Goal: Information Seeking & Learning: Learn about a topic

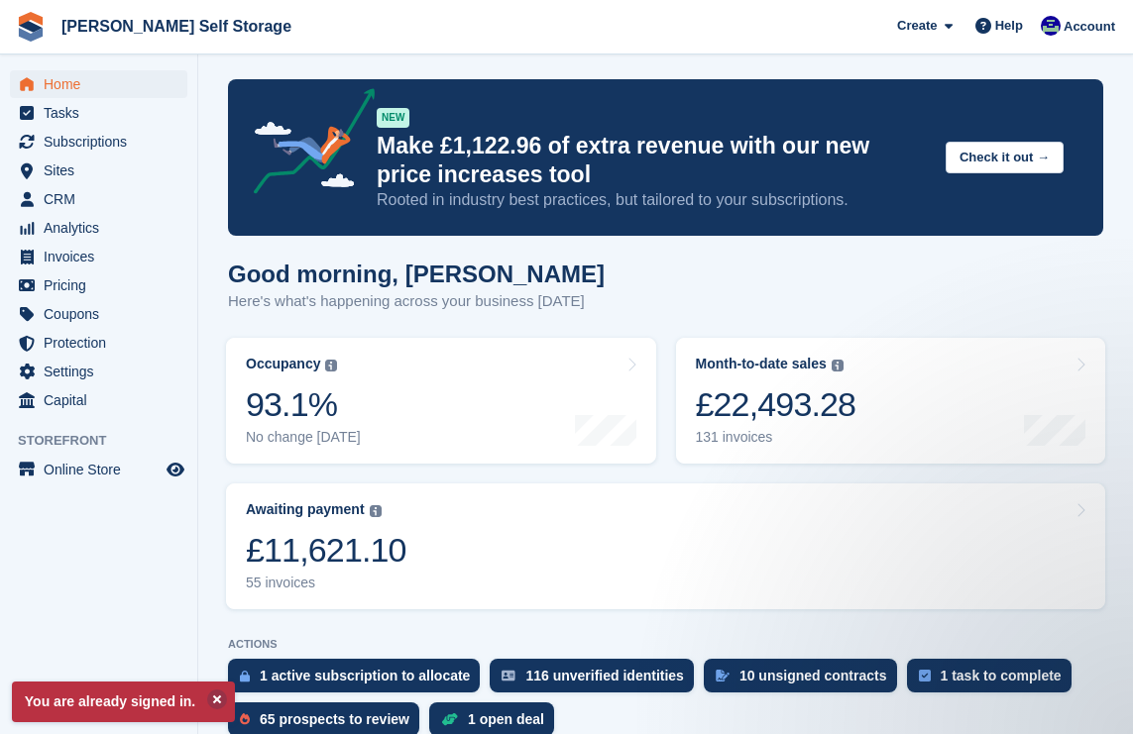
click at [843, 371] on img at bounding box center [837, 366] width 12 height 12
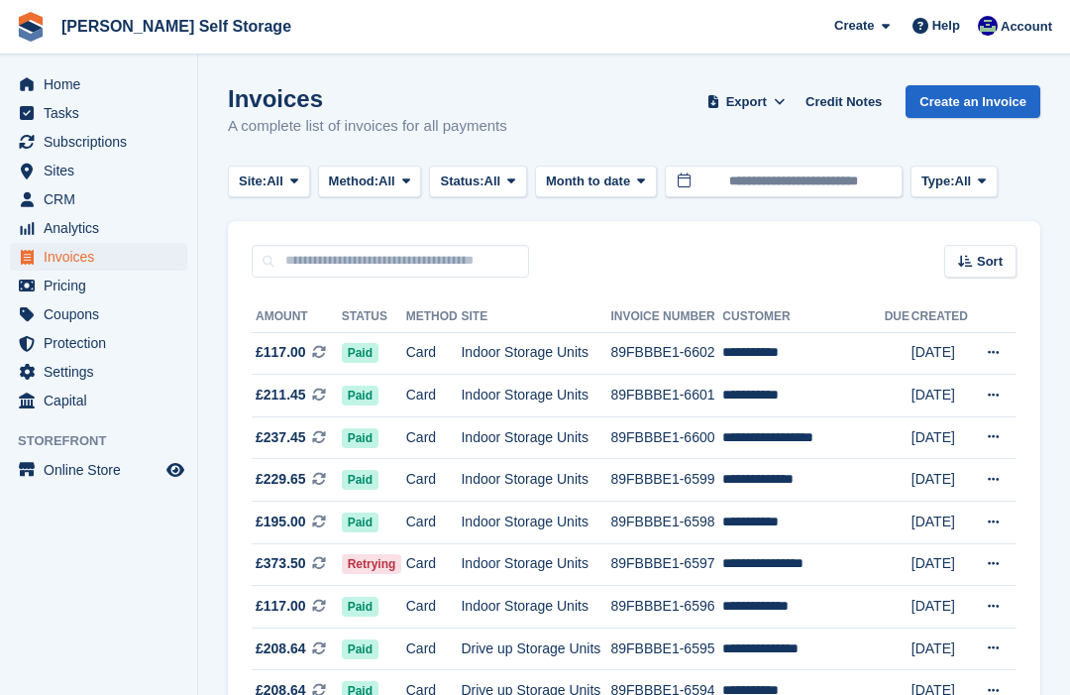
click at [49, 92] on span "Home" at bounding box center [103, 84] width 119 height 28
click at [62, 86] on span "Home" at bounding box center [103, 84] width 119 height 28
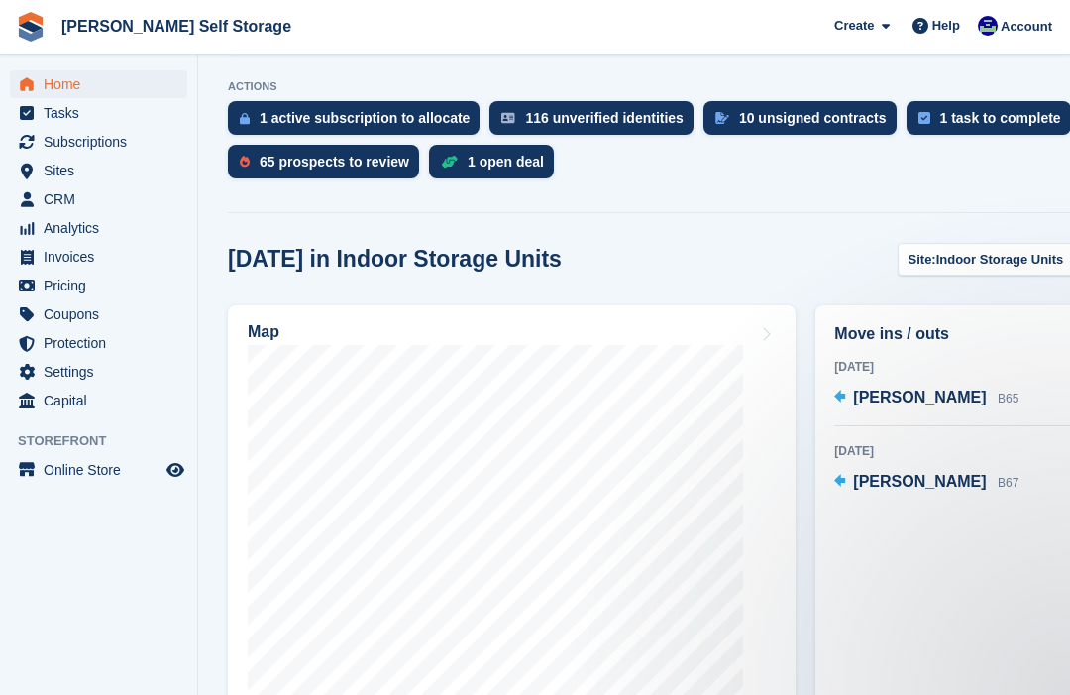
scroll to position [562, 0]
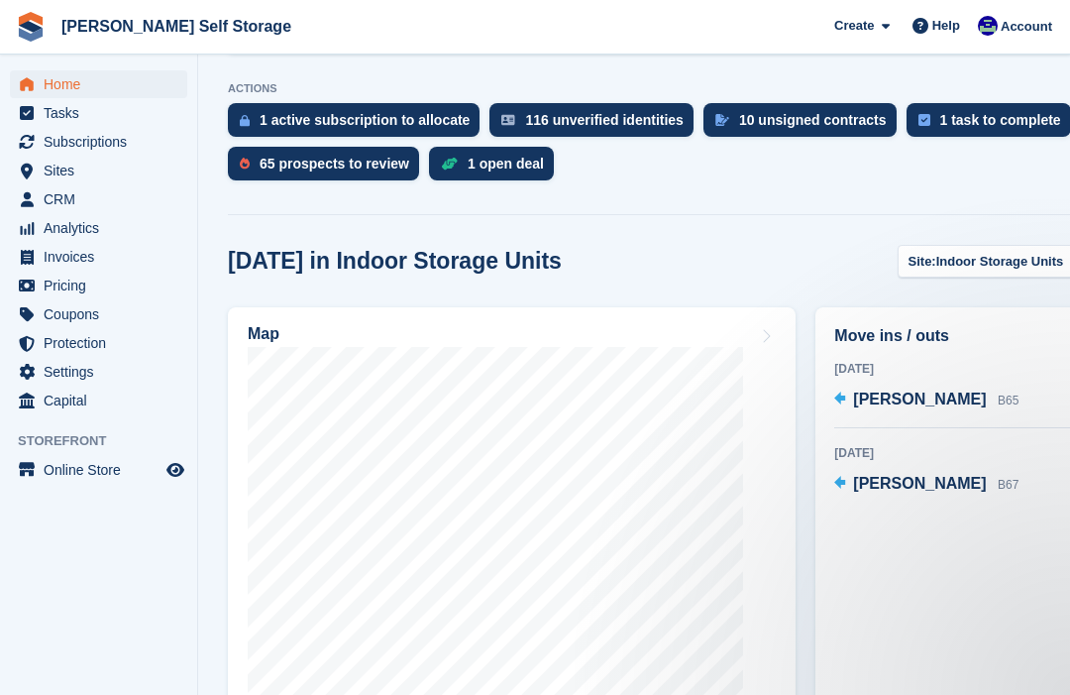
click at [54, 175] on span "Sites" at bounding box center [103, 171] width 119 height 28
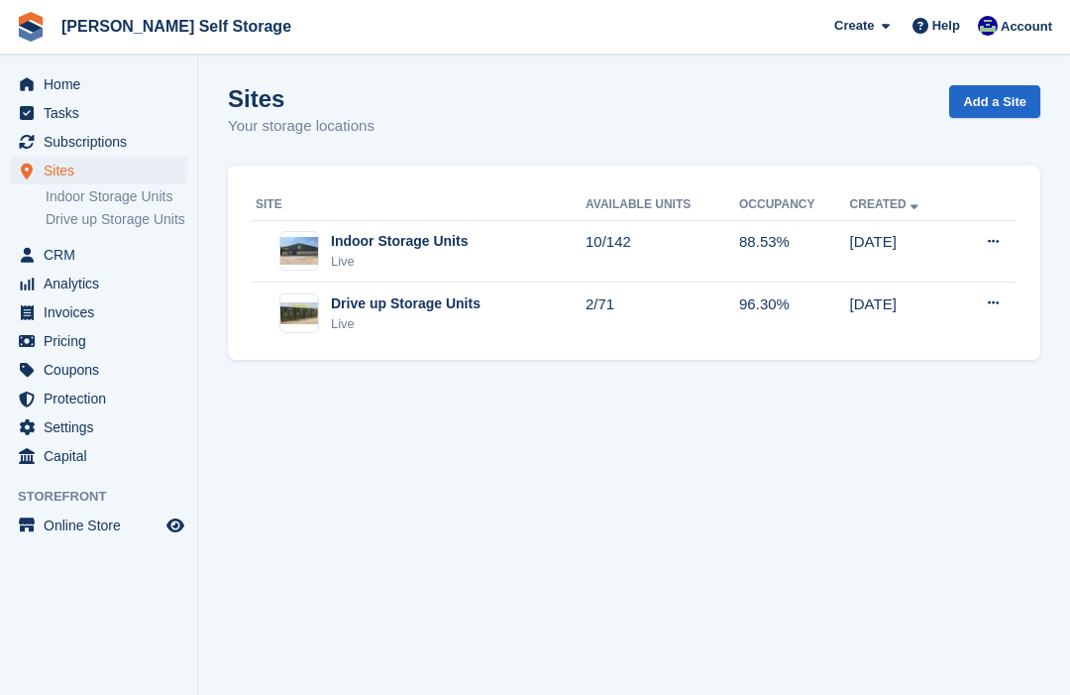
click at [333, 319] on div "Live" at bounding box center [406, 324] width 150 height 20
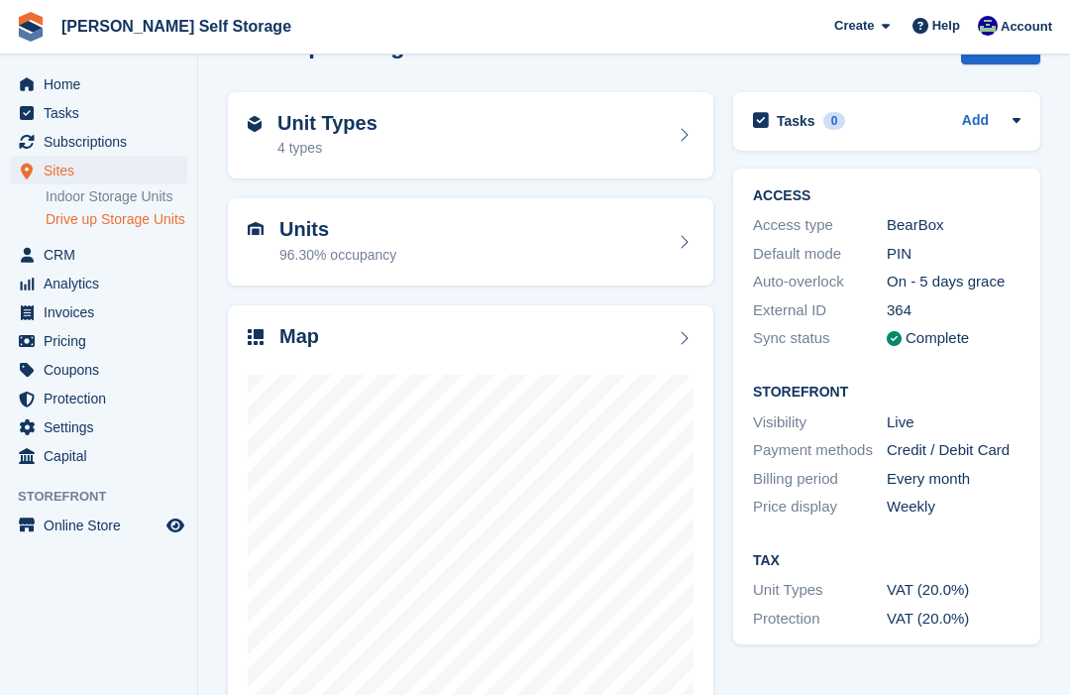
scroll to position [120, 0]
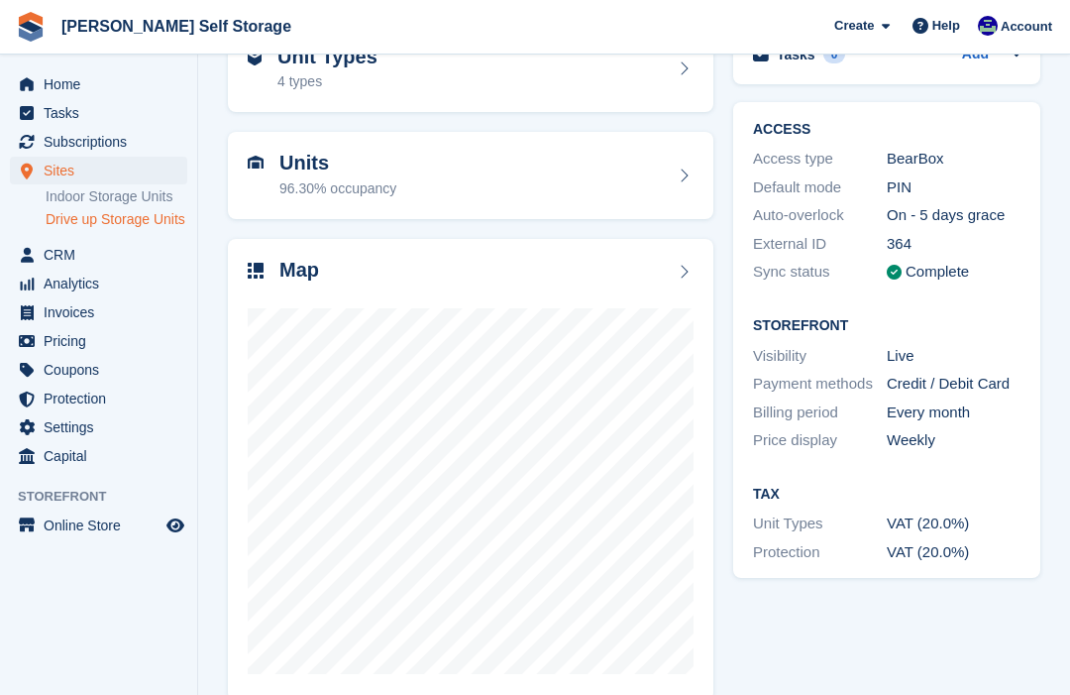
click at [67, 297] on span "Analytics" at bounding box center [103, 284] width 119 height 28
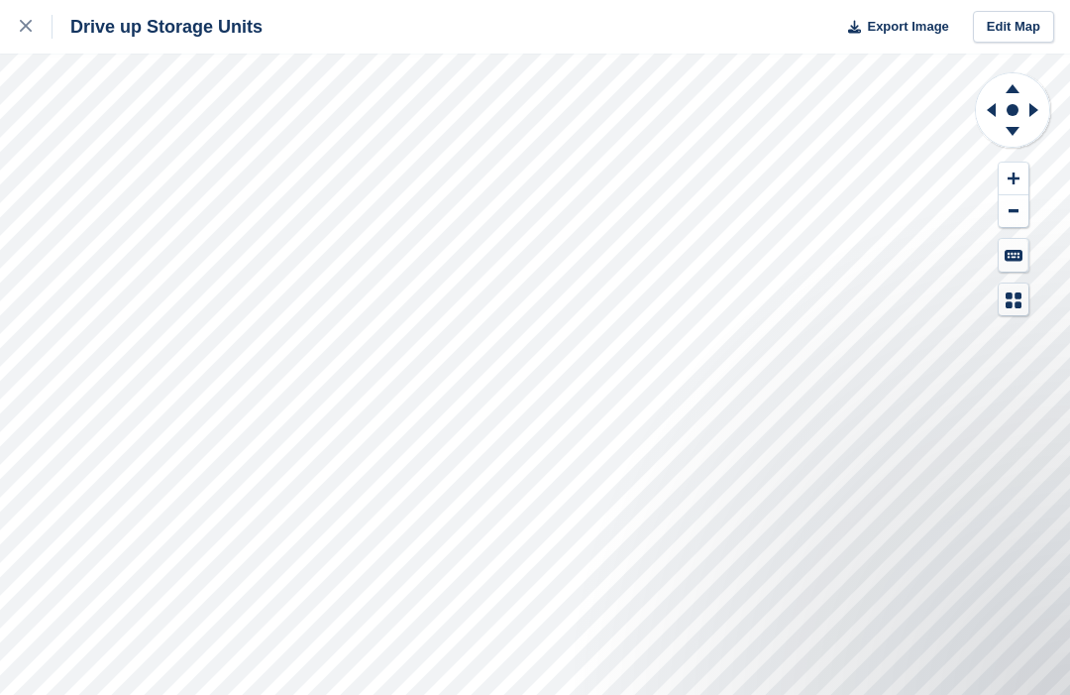
click at [1008, 87] on icon at bounding box center [1013, 85] width 52 height 25
click at [1010, 83] on icon at bounding box center [1013, 85] width 52 height 25
click at [1013, 81] on icon at bounding box center [1013, 85] width 52 height 25
click at [1013, 76] on icon at bounding box center [1013, 85] width 52 height 25
click at [1019, 225] on button at bounding box center [1014, 211] width 30 height 33
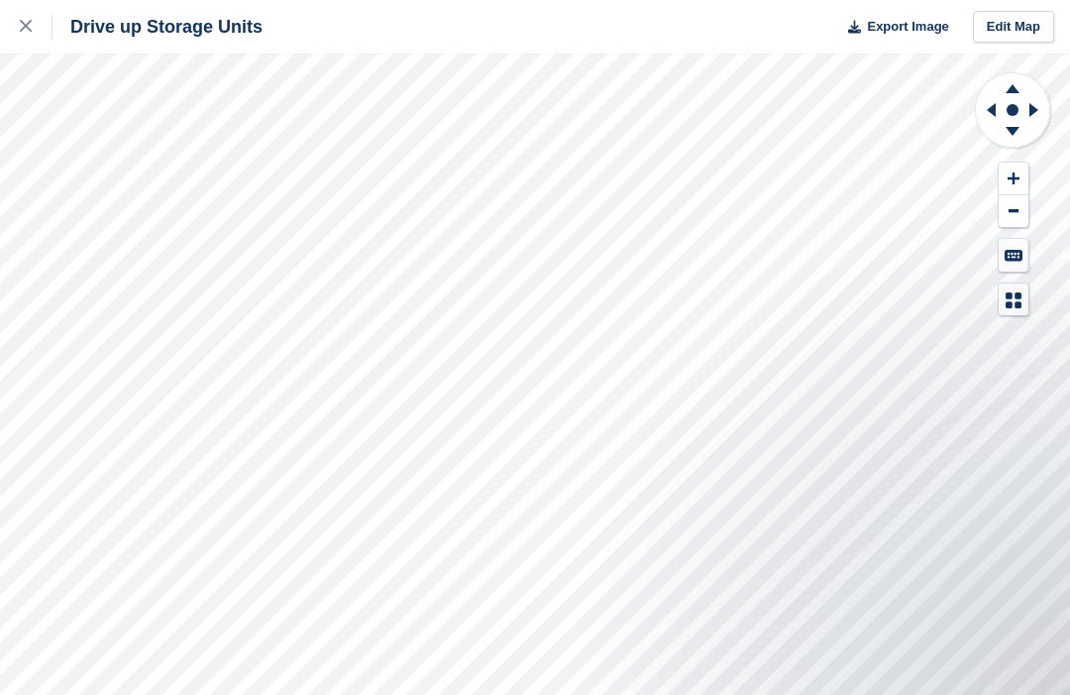
click at [1011, 220] on button at bounding box center [1014, 211] width 30 height 33
click at [1015, 225] on button at bounding box center [1014, 211] width 30 height 33
click at [1010, 226] on button at bounding box center [1014, 211] width 30 height 33
click at [1003, 224] on button at bounding box center [1014, 211] width 30 height 33
click at [1002, 223] on button at bounding box center [1014, 211] width 30 height 33
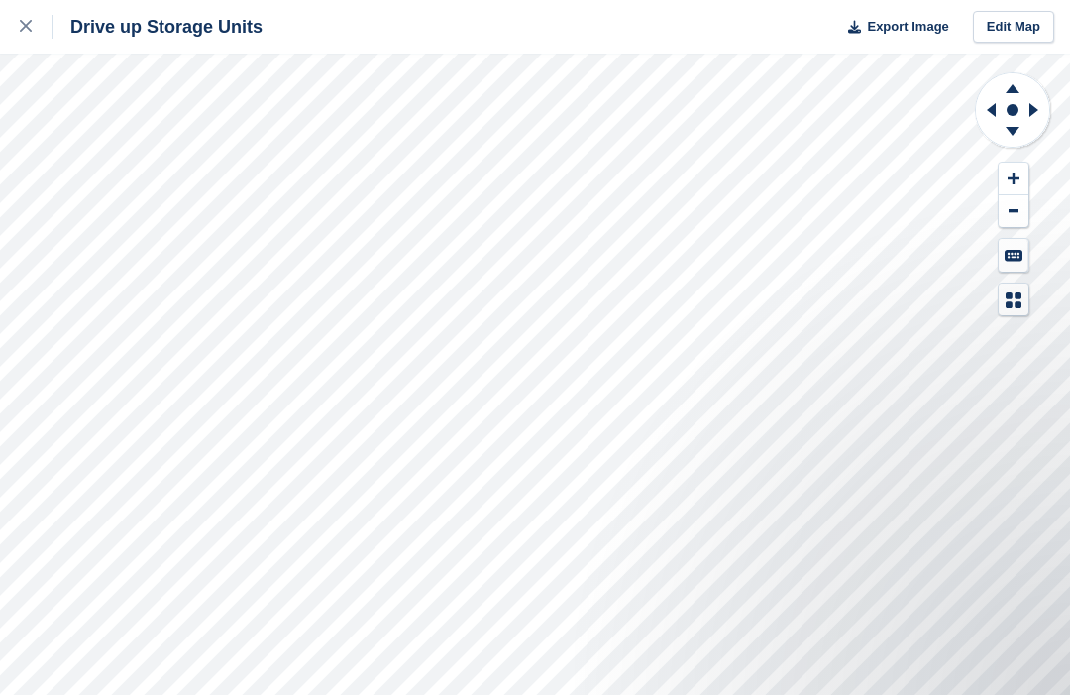
click at [999, 224] on button at bounding box center [1014, 211] width 30 height 33
click at [996, 232] on div at bounding box center [1013, 193] width 78 height 245
click at [1043, 114] on icon at bounding box center [1037, 110] width 25 height 52
click at [1047, 113] on icon at bounding box center [1037, 110] width 25 height 52
click at [1043, 111] on icon at bounding box center [1037, 110] width 25 height 52
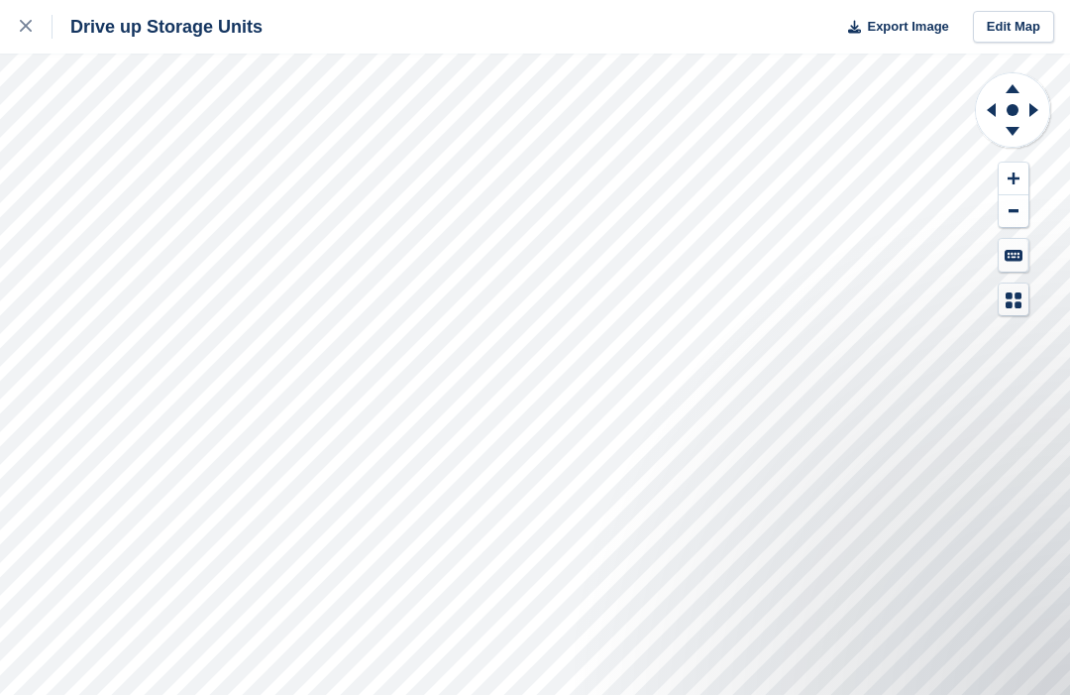
click at [1004, 144] on icon at bounding box center [1013, 134] width 52 height 25
click at [1010, 145] on icon at bounding box center [1013, 134] width 52 height 25
click at [1006, 145] on icon at bounding box center [1013, 134] width 52 height 25
click at [1005, 143] on icon at bounding box center [1013, 134] width 52 height 25
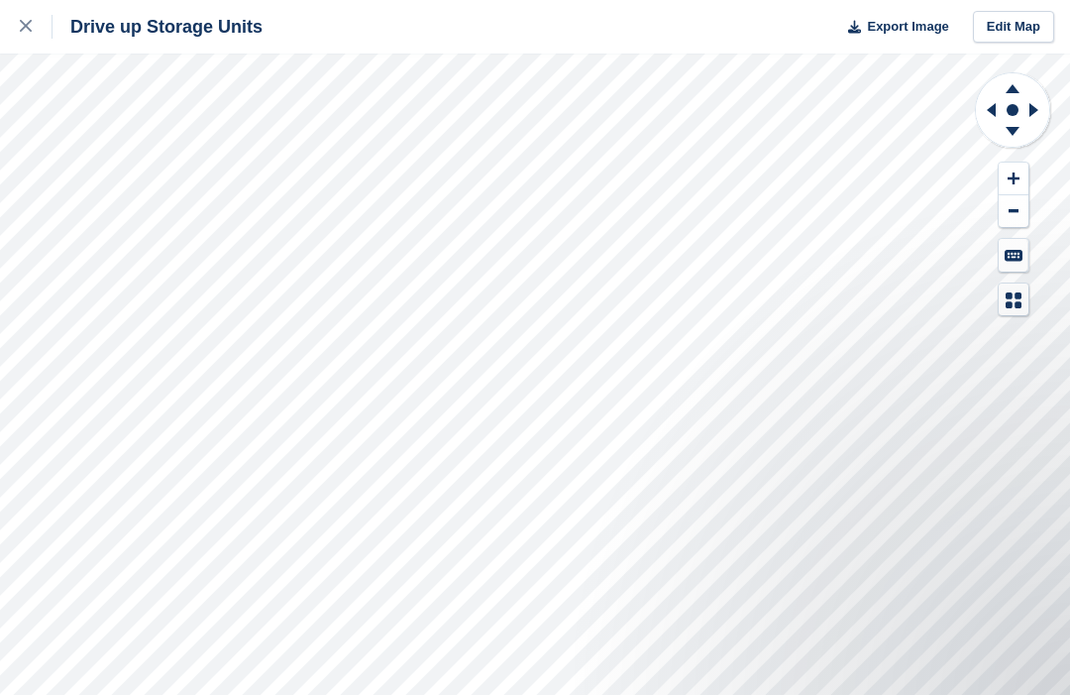
click at [1001, 144] on icon at bounding box center [1013, 134] width 52 height 25
click at [1000, 144] on icon at bounding box center [1013, 134] width 52 height 25
click at [999, 144] on icon at bounding box center [1013, 134] width 52 height 25
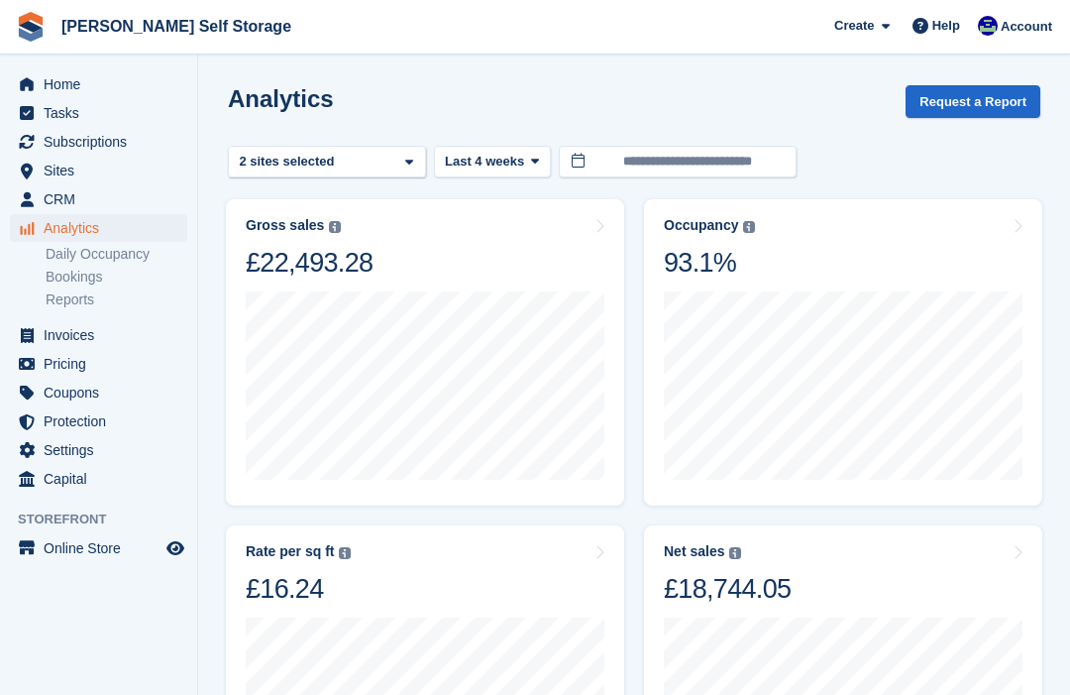
click at [970, 233] on div "Occupancy Percentage of all allocated units in terms of area. Includes units wi…" at bounding box center [843, 248] width 359 height 62
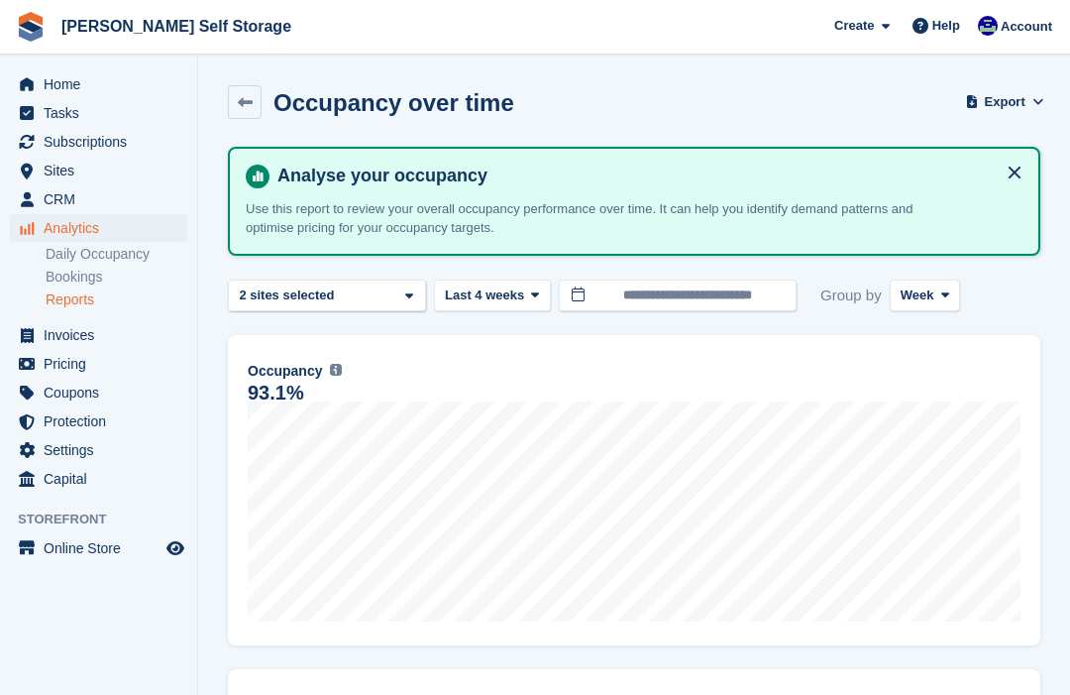
click at [66, 240] on span "Analytics" at bounding box center [103, 228] width 119 height 28
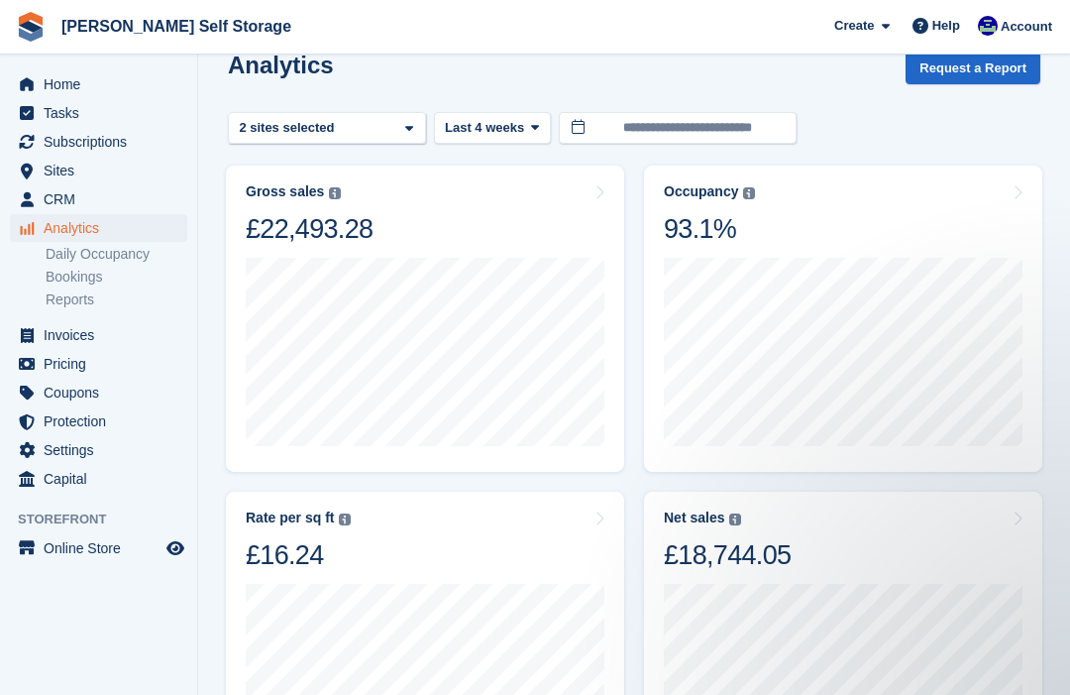
click at [391, 128] on div "Indoor Storage Units 2 sites selected" at bounding box center [327, 128] width 198 height 33
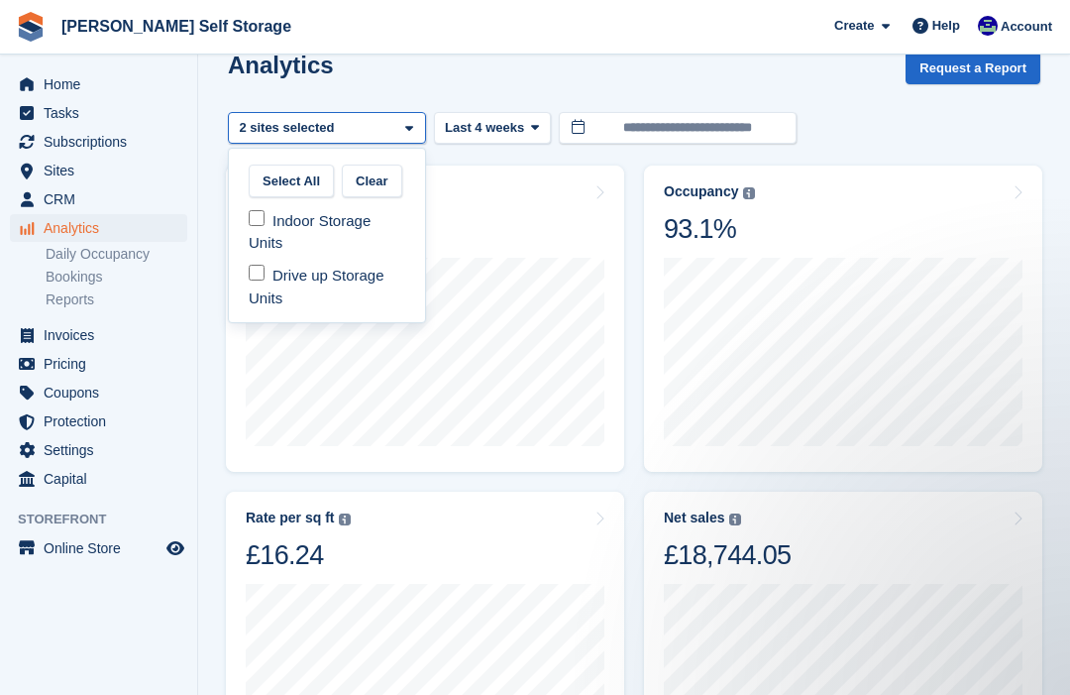
select select "***"
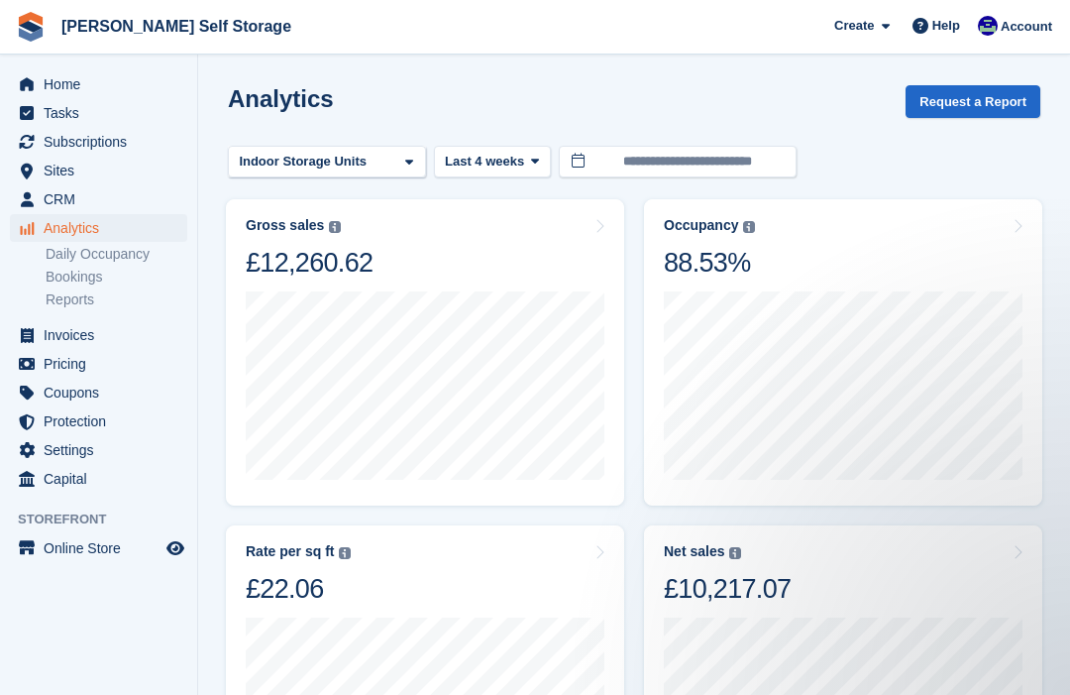
click at [351, 558] on img at bounding box center [345, 553] width 12 height 12
click at [129, 650] on aside "Home Tasks Subscriptions Subscriptions Subscriptions Contracts Price increases …" at bounding box center [98, 353] width 197 height 596
click at [407, 164] on icon at bounding box center [409, 162] width 8 height 13
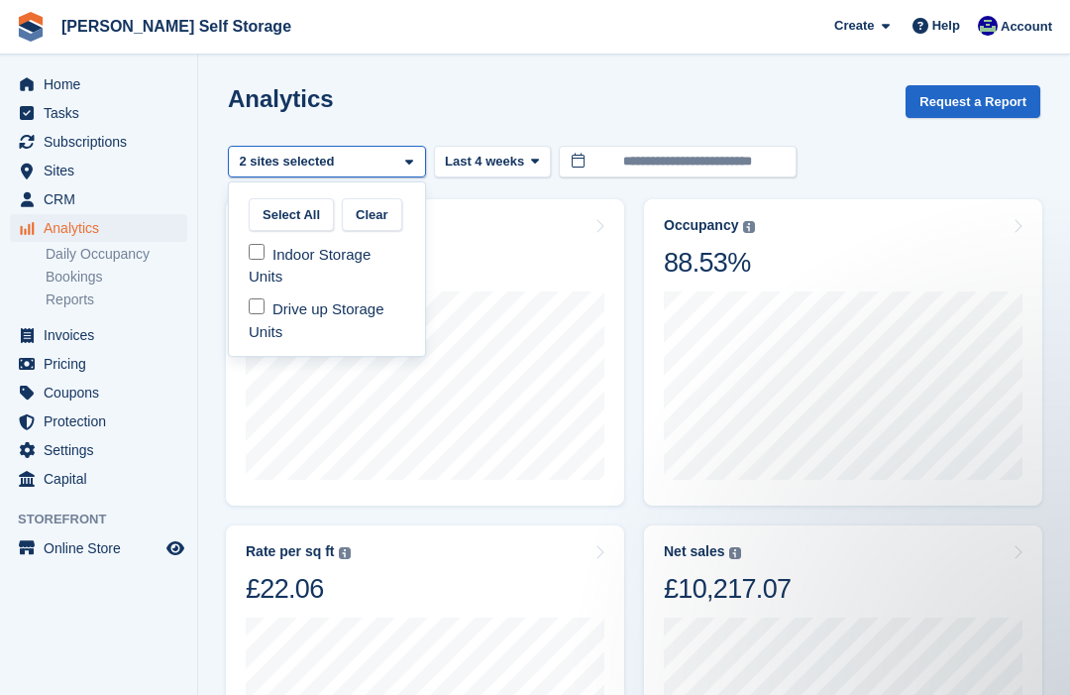
select select "**"
